Goal: Task Accomplishment & Management: Manage account settings

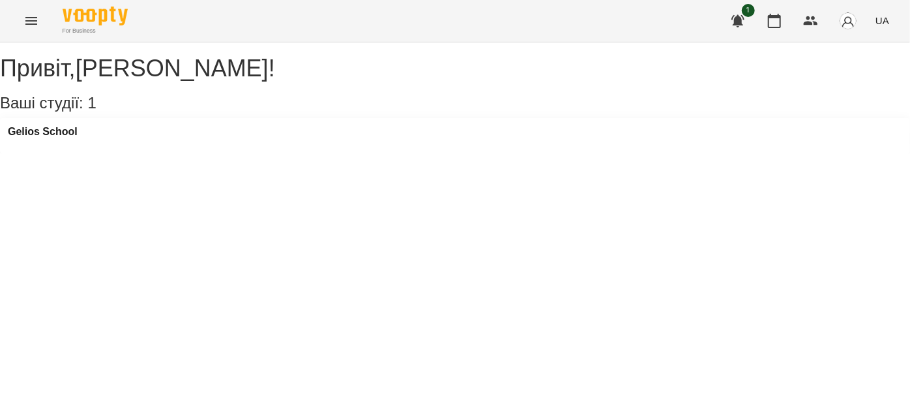
click at [27, 14] on icon "Menu" at bounding box center [31, 21] width 16 height 16
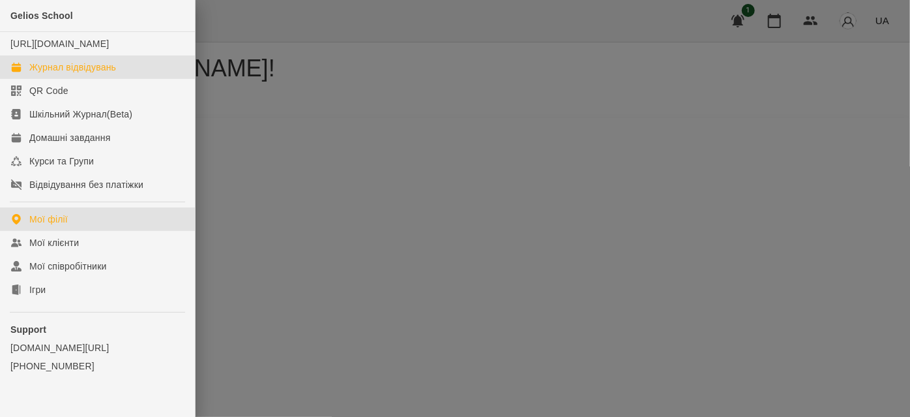
click at [57, 74] on div "Журнал відвідувань" at bounding box center [72, 67] width 87 height 13
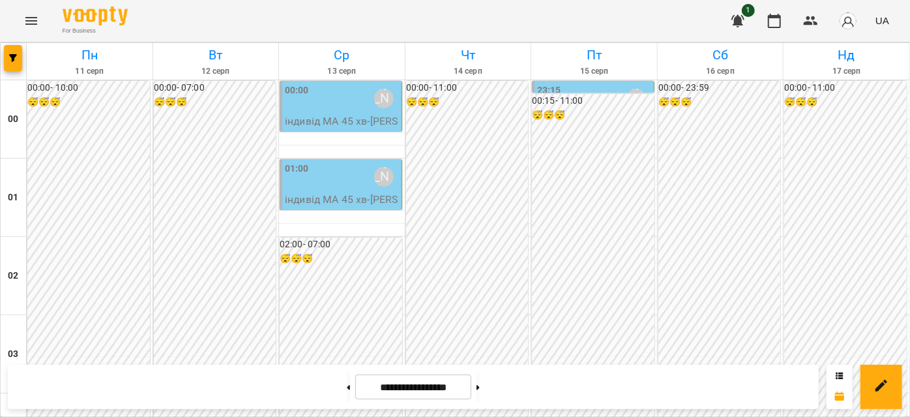
scroll to position [948, 0]
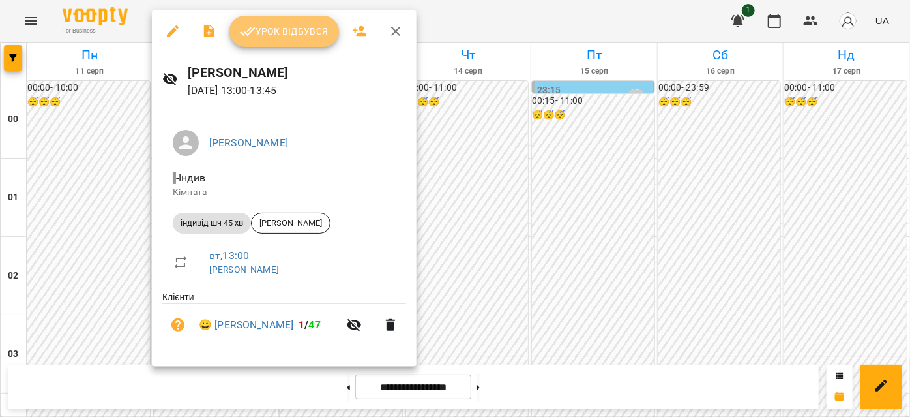
click at [275, 25] on span "Урок відбувся" at bounding box center [284, 31] width 89 height 16
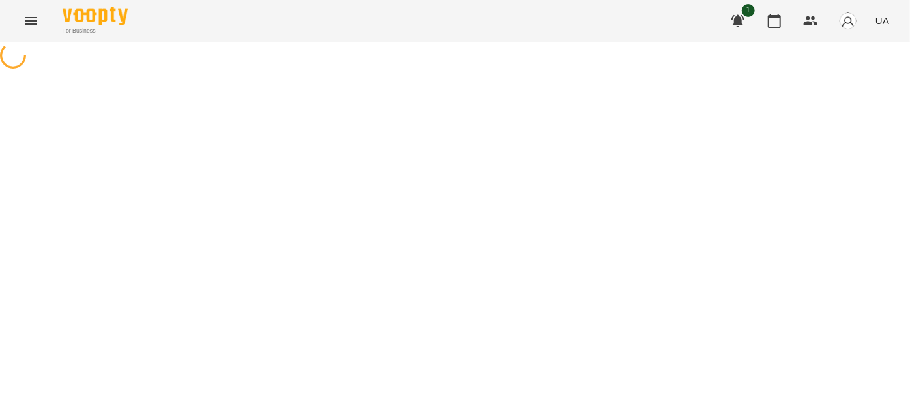
click at [19, 15] on button "Menu" at bounding box center [31, 20] width 31 height 31
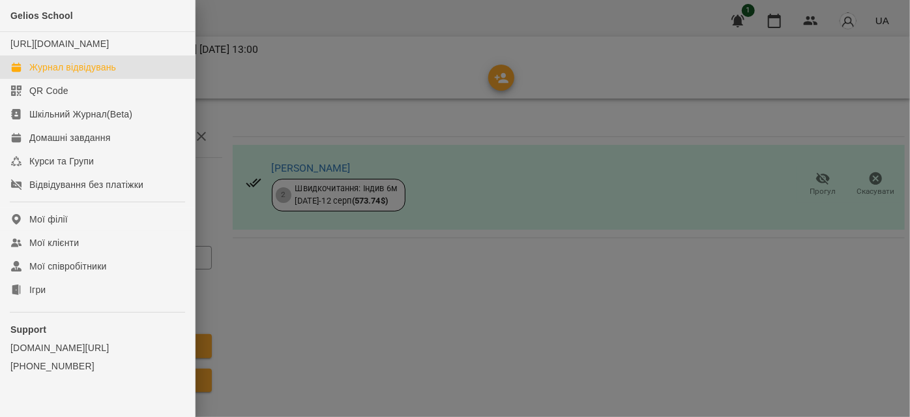
click at [104, 74] on div "Журнал відвідувань" at bounding box center [72, 67] width 87 height 13
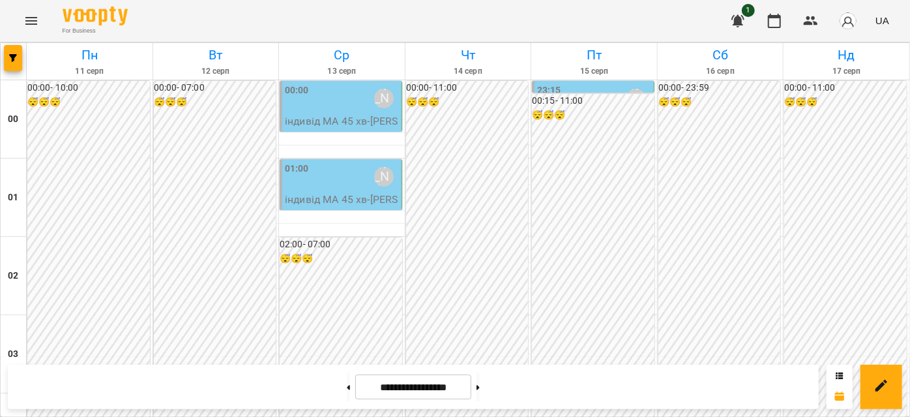
scroll to position [1244, 0]
